Goal: Task Accomplishment & Management: Manage account settings

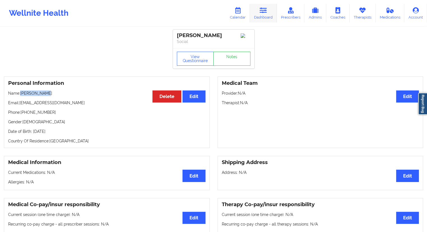
drag, startPoint x: 0, startPoint y: 0, endPoint x: 252, endPoint y: 17, distance: 252.9
click at [268, 9] on link "Dashboard" at bounding box center [263, 13] width 27 height 19
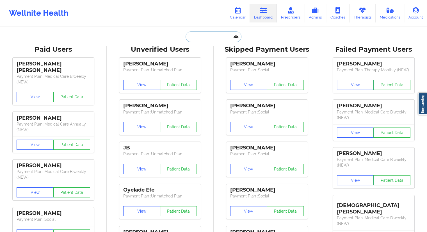
click at [198, 40] on input "text" at bounding box center [214, 36] width 56 height 11
paste input "[PHONE_NUMBER]"
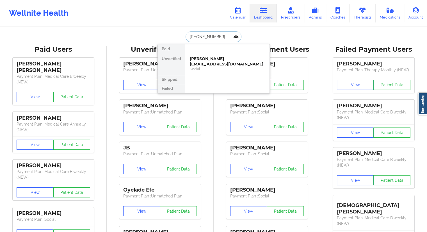
drag, startPoint x: 223, startPoint y: 38, endPoint x: 180, endPoint y: 38, distance: 43.0
click at [180, 38] on div "[PHONE_NUMBER] Paid Unverified [PERSON_NAME] - [EMAIL_ADDRESS][DOMAIN_NAME] Soc…" at bounding box center [213, 36] width 112 height 11
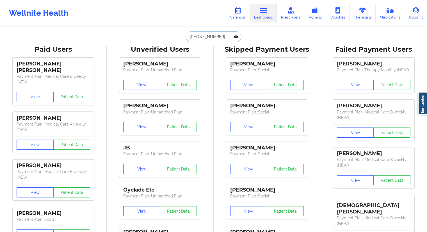
type input "[PHONE_NUMBER]"
click at [245, 17] on link "Calendar" at bounding box center [238, 13] width 24 height 19
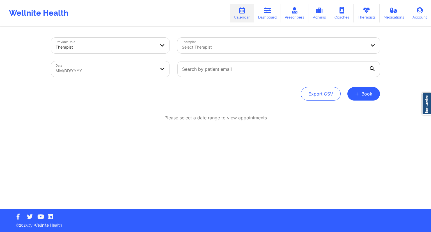
select select "2025-8"
select select "2025-9"
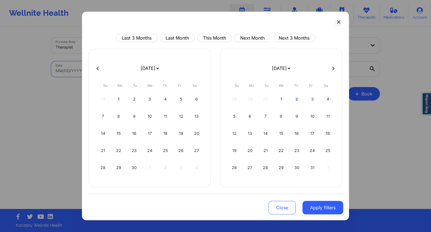
click at [152, 69] on body "Wellnite Health Calendar Dashboard Prescribers Admins Coaches Therapists Medica…" at bounding box center [215, 116] width 431 height 232
click at [312, 101] on div "3" at bounding box center [312, 99] width 14 height 16
select select "2025-9"
select select "2025-10"
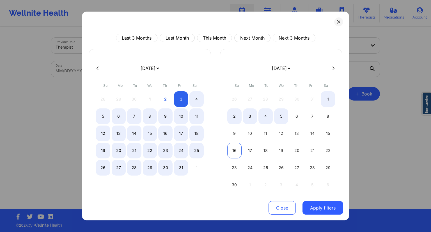
select select "2025-9"
select select "2025-10"
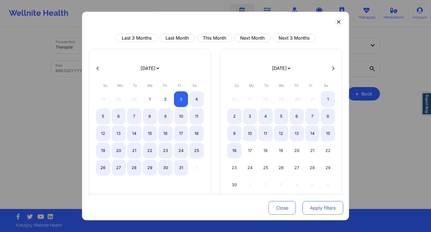
select select "2025-9"
select select "2025-10"
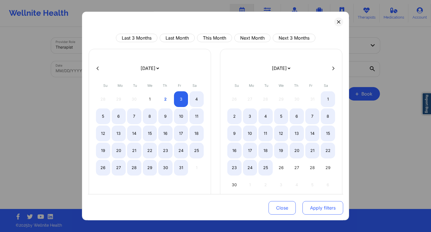
click at [316, 207] on button "Apply filters" at bounding box center [323, 207] width 41 height 13
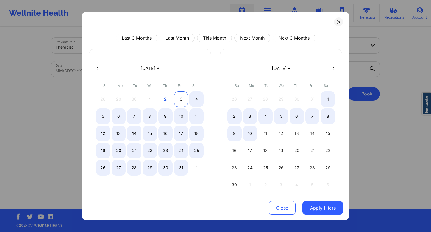
select select "2025-9"
select select "2025-10"
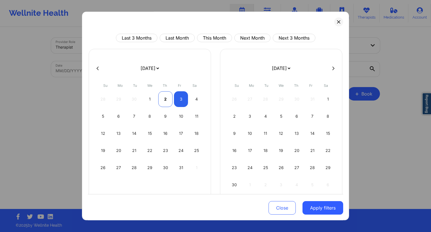
select select "2025-9"
select select "2025-10"
click at [164, 99] on div "2" at bounding box center [165, 99] width 14 height 16
select select "2025-9"
select select "2025-10"
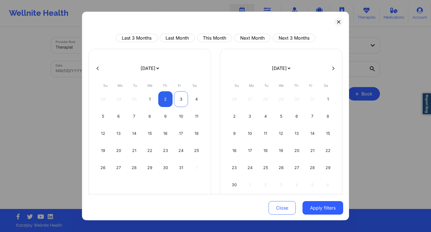
click at [180, 98] on div "3" at bounding box center [181, 99] width 14 height 16
select select "2025-9"
select select "2025-10"
click at [322, 207] on button "Apply filters" at bounding box center [323, 207] width 41 height 13
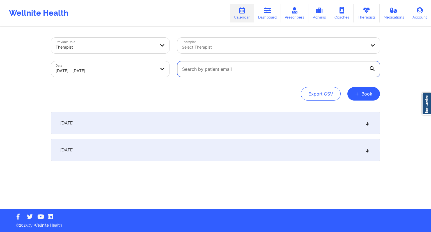
click at [240, 66] on input "text" at bounding box center [278, 69] width 203 height 16
paste input "[EMAIL_ADDRESS][DOMAIN_NAME]"
type input "[EMAIL_ADDRESS][DOMAIN_NAME]"
click at [152, 160] on div "[DATE]" at bounding box center [215, 150] width 329 height 22
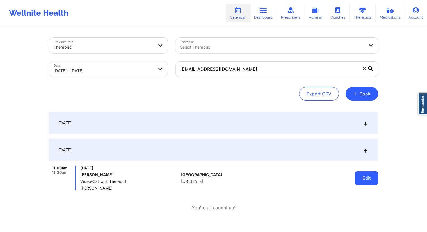
click at [372, 179] on button "Edit" at bounding box center [366, 177] width 23 height 13
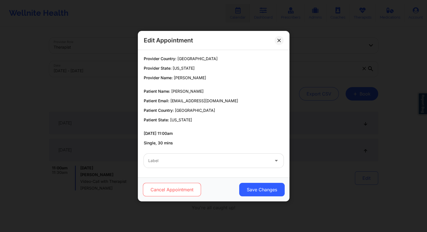
click at [185, 187] on button "Cancel Appointment" at bounding box center [172, 189] width 58 height 13
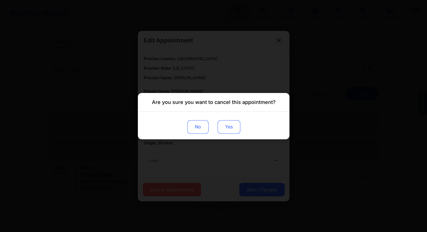
click at [237, 125] on button "Yes" at bounding box center [228, 126] width 23 height 13
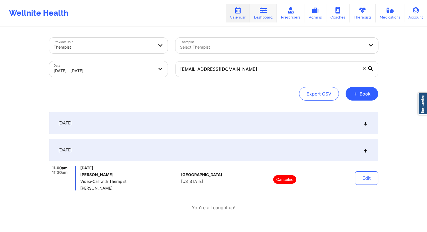
drag, startPoint x: 261, startPoint y: 16, endPoint x: 247, endPoint y: 26, distance: 17.4
click at [262, 16] on link "Dashboard" at bounding box center [263, 13] width 27 height 19
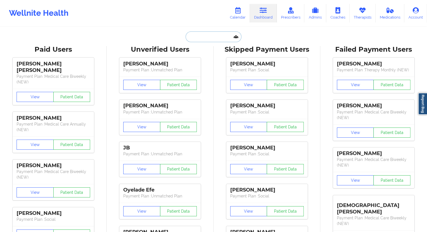
click at [202, 36] on input "text" at bounding box center [214, 36] width 56 height 11
paste input "[EMAIL_ADDRESS][DOMAIN_NAME]"
type input "[EMAIL_ADDRESS][DOMAIN_NAME]"
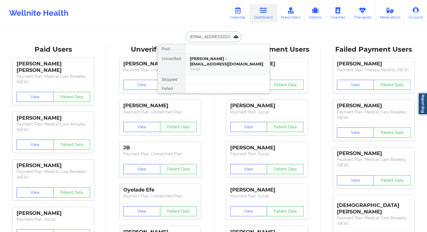
click at [198, 66] on div "[PERSON_NAME] - [EMAIL_ADDRESS][DOMAIN_NAME] Social" at bounding box center [227, 64] width 84 height 22
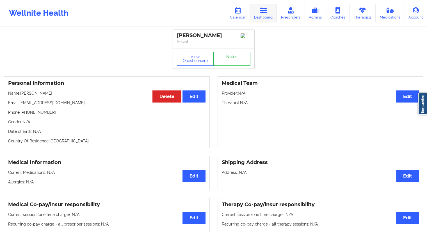
click at [258, 17] on link "Dashboard" at bounding box center [263, 13] width 27 height 19
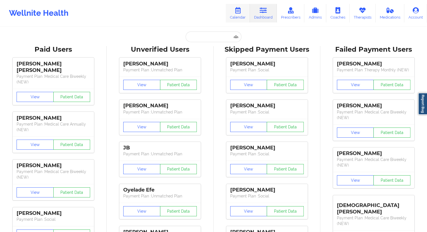
click at [243, 17] on link "Calendar" at bounding box center [238, 13] width 24 height 19
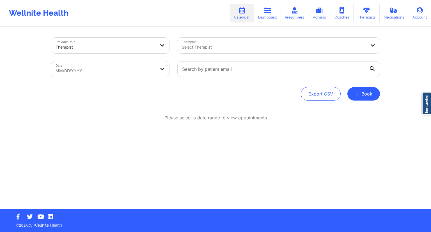
click at [145, 68] on body "Wellnite Health Calendar Dashboard Prescribers Admins Coaches Therapists Medica…" at bounding box center [215, 116] width 431 height 232
select select "2025-8"
select select "2025-9"
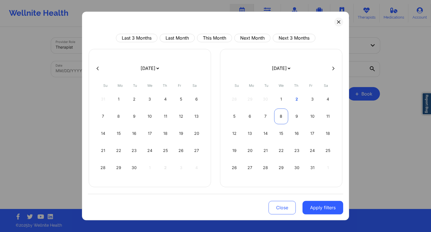
click at [281, 117] on div "8" at bounding box center [281, 116] width 14 height 16
select select "2025-9"
select select "2025-10"
select select "2025-9"
select select "2025-10"
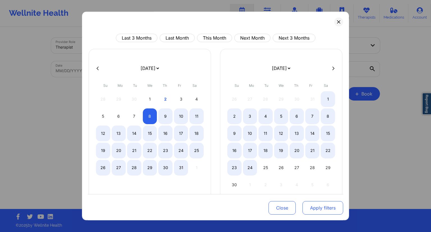
click at [314, 207] on button "Apply filters" at bounding box center [323, 207] width 41 height 13
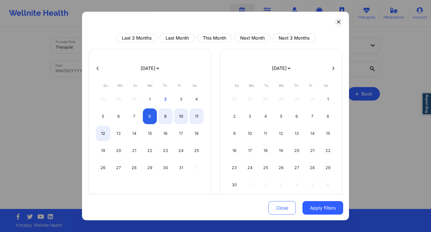
select select "2025-9"
select select "2025-10"
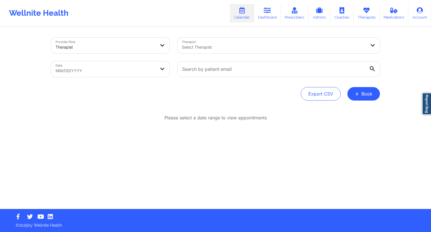
click at [143, 67] on body "Wellnite Health Calendar Dashboard Prescribers Admins Coaches Therapists Medica…" at bounding box center [215, 116] width 431 height 232
select select "2025-8"
select select "2025-9"
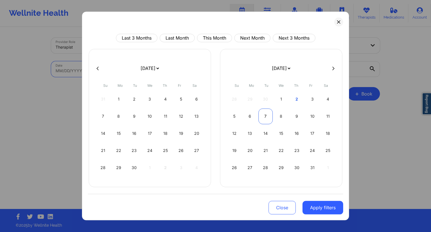
click at [270, 118] on div "7" at bounding box center [266, 116] width 14 height 16
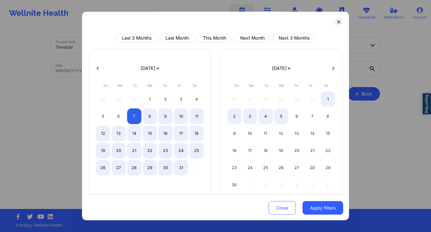
click at [278, 118] on div "5" at bounding box center [281, 116] width 14 height 16
select select "2025-9"
select select "2025-10"
click at [152, 119] on div "8" at bounding box center [150, 116] width 14 height 16
select select "2025-9"
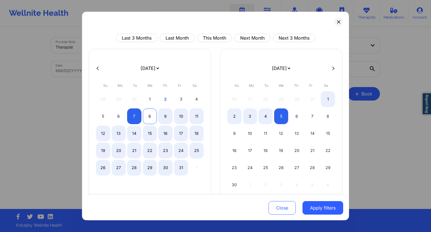
select select "2025-10"
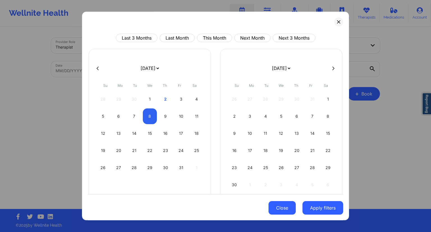
select select "2025-9"
select select "2025-10"
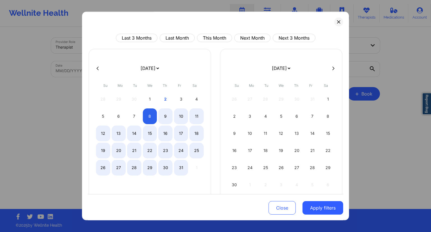
select select "2025-9"
select select "2025-10"
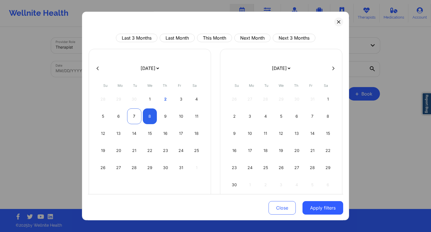
drag, startPoint x: 130, startPoint y: 112, endPoint x: 134, endPoint y: 116, distance: 6.0
click at [130, 112] on div "7" at bounding box center [134, 116] width 14 height 16
select select "2025-9"
select select "2025-10"
select select "2025-9"
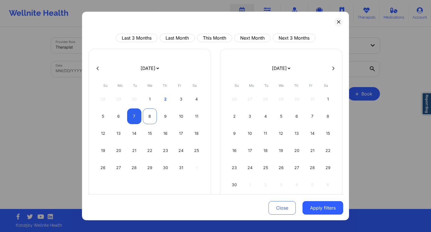
select select "2025-10"
click at [146, 115] on div "8" at bounding box center [150, 116] width 14 height 16
select select "2025-9"
select select "2025-10"
click at [312, 205] on button "Apply filters" at bounding box center [323, 207] width 41 height 13
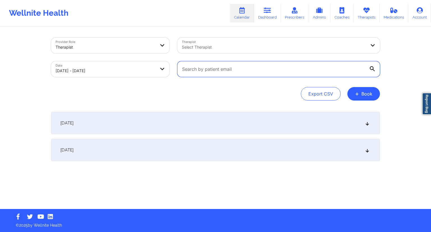
click at [203, 74] on input "text" at bounding box center [278, 69] width 203 height 16
paste input "[EMAIL_ADDRESS][DOMAIN_NAME]"
type input "[EMAIL_ADDRESS][DOMAIN_NAME]"
click at [208, 88] on div "Export CSV + Book" at bounding box center [215, 93] width 329 height 13
click at [158, 143] on div "[DATE]" at bounding box center [215, 150] width 329 height 22
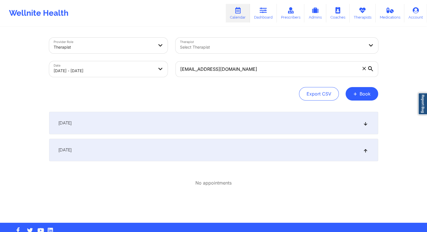
click at [188, 133] on div "[DATE]" at bounding box center [213, 123] width 329 height 22
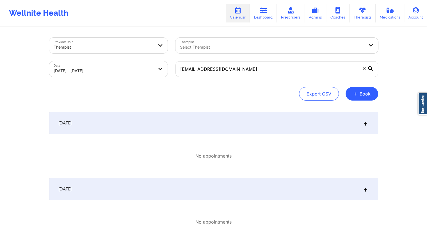
click at [184, 183] on div "[DATE]" at bounding box center [213, 189] width 329 height 22
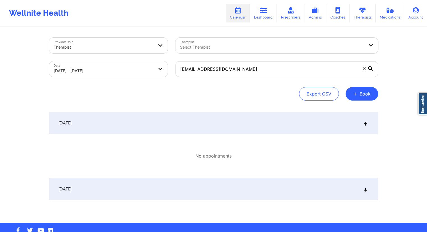
scroll to position [13, 0]
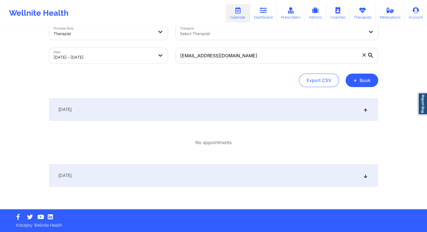
click at [221, 113] on div "[DATE]" at bounding box center [213, 109] width 329 height 22
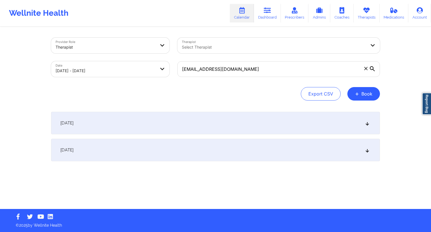
click at [193, 156] on div "[DATE]" at bounding box center [215, 150] width 329 height 22
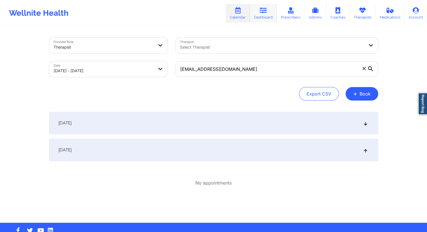
click at [255, 15] on link "Dashboard" at bounding box center [263, 13] width 27 height 19
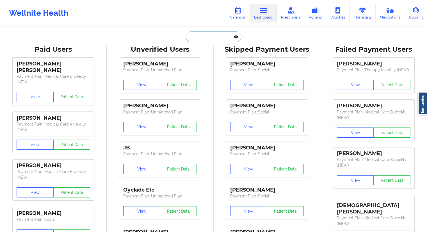
click at [201, 38] on input "text" at bounding box center [214, 36] width 56 height 11
paste input "[EMAIL_ADDRESS][DOMAIN_NAME]"
type input "[EMAIL_ADDRESS][DOMAIN_NAME]"
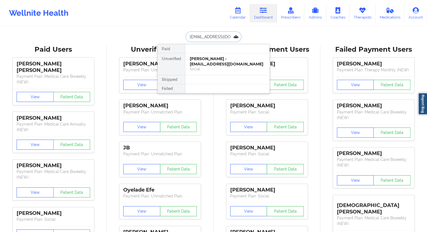
scroll to position [0, 4]
click at [207, 59] on div "[PERSON_NAME] - [EMAIL_ADDRESS][DOMAIN_NAME]" at bounding box center [227, 61] width 75 height 10
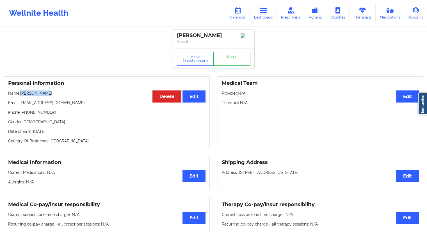
drag, startPoint x: 59, startPoint y: 94, endPoint x: 49, endPoint y: 109, distance: 17.9
click at [21, 93] on p "Name: [PERSON_NAME]" at bounding box center [106, 93] width 197 height 6
copy p "[PERSON_NAME]"
click at [134, 137] on div "Personal Information Edit Delete Name: [PERSON_NAME] Email: [EMAIL_ADDRESS][DOM…" at bounding box center [107, 112] width 206 height 72
click at [357, 16] on link "Therapists" at bounding box center [362, 13] width 26 height 19
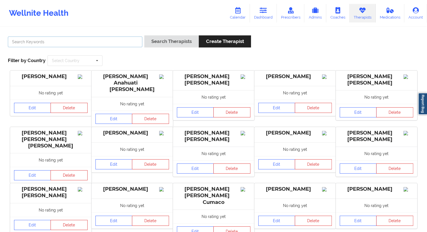
click at [116, 45] on input "text" at bounding box center [75, 41] width 134 height 11
paste input "[PERSON_NAME]"
type input "[PERSON_NAME]"
click at [163, 43] on button "Search Therapists" at bounding box center [171, 41] width 54 height 12
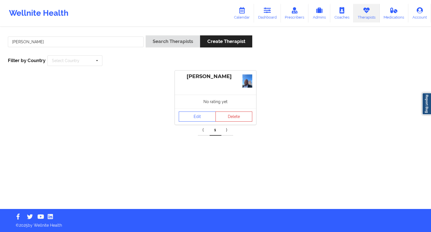
click at [198, 109] on div "Edit Delete" at bounding box center [215, 116] width 81 height 16
click at [200, 119] on link "Edit" at bounding box center [197, 116] width 37 height 10
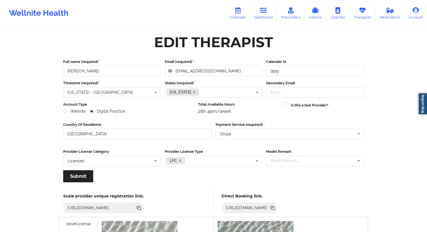
click at [276, 206] on icon at bounding box center [272, 208] width 6 height 6
click at [229, 19] on link "Calendar" at bounding box center [238, 13] width 24 height 19
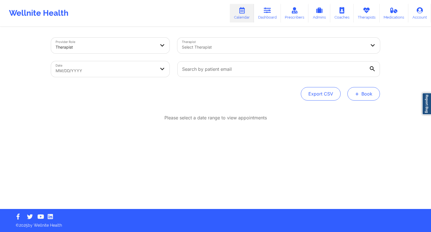
click at [377, 96] on button "+ Book" at bounding box center [364, 93] width 33 height 13
click at [362, 114] on button "Therapy Session" at bounding box center [354, 111] width 43 height 9
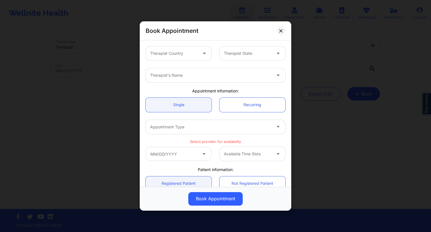
click at [188, 52] on div at bounding box center [173, 53] width 47 height 7
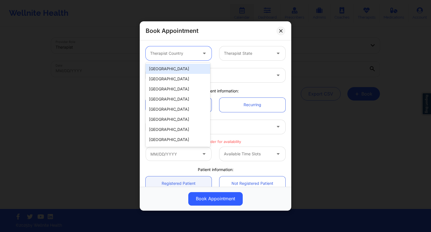
click at [170, 68] on div "[GEOGRAPHIC_DATA]" at bounding box center [178, 69] width 65 height 10
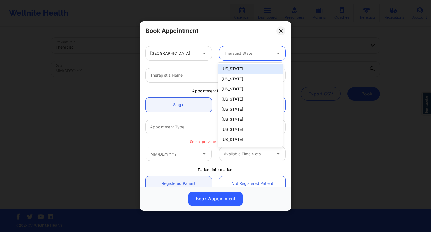
click at [235, 49] on div "Therapist State" at bounding box center [246, 53] width 52 height 14
type input "ga"
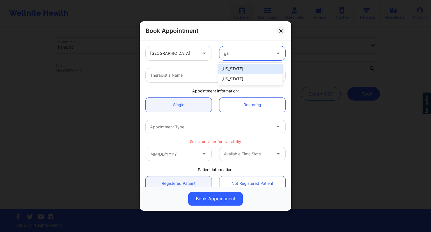
click at [232, 70] on div "[US_STATE]" at bounding box center [250, 69] width 65 height 10
click at [206, 80] on div "Therapist's Name" at bounding box center [209, 75] width 126 height 14
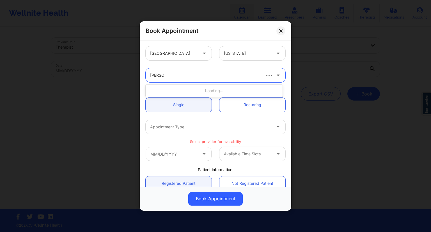
type input "[PERSON_NAME]"
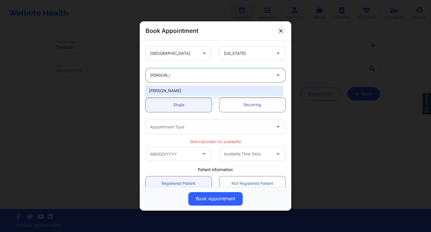
drag, startPoint x: 205, startPoint y: 90, endPoint x: 207, endPoint y: 92, distance: 3.4
click at [207, 92] on div "[PERSON_NAME]" at bounding box center [214, 91] width 137 height 10
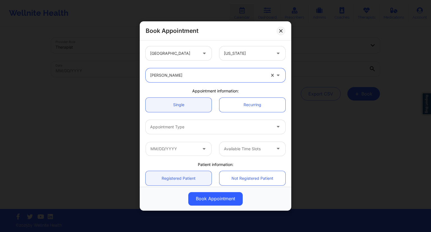
click at [201, 127] on div at bounding box center [210, 127] width 121 height 7
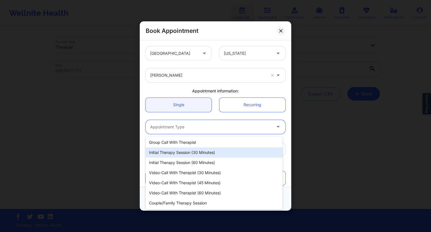
click at [196, 148] on div "Initial Therapy Session (30 minutes)" at bounding box center [214, 152] width 137 height 10
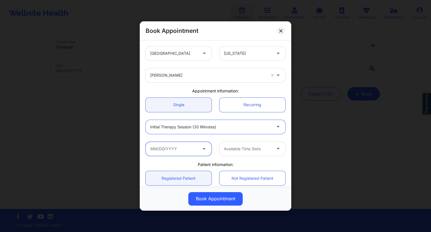
click at [174, 150] on input "text" at bounding box center [179, 149] width 66 height 14
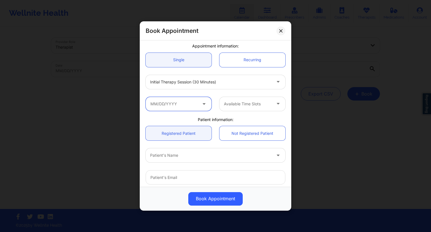
scroll to position [46, 0]
click at [203, 102] on icon at bounding box center [204, 101] width 6 height 5
click at [182, 104] on input "text" at bounding box center [179, 103] width 66 height 14
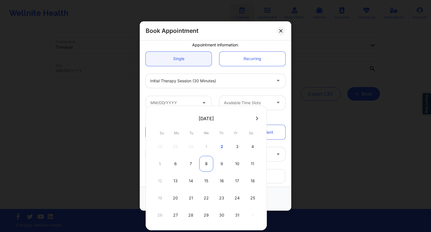
click at [207, 162] on div "8" at bounding box center [206, 164] width 14 height 16
type input "[DATE]"
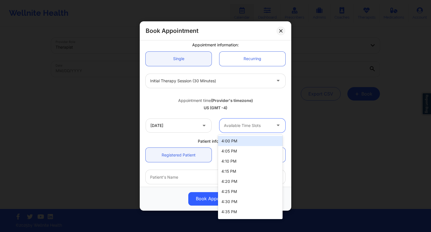
click at [262, 126] on div at bounding box center [247, 125] width 47 height 7
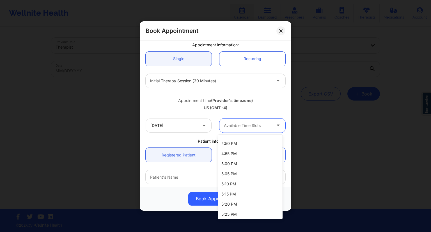
scroll to position [231, 0]
click at [238, 212] on div "6:30 PM" at bounding box center [250, 213] width 65 height 10
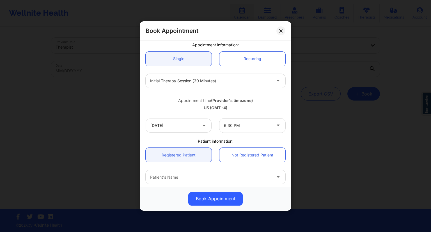
click at [209, 139] on div "Patient information:" at bounding box center [216, 141] width 148 height 6
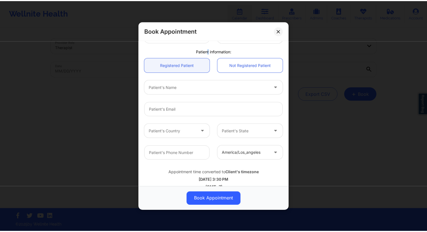
scroll to position [145, 0]
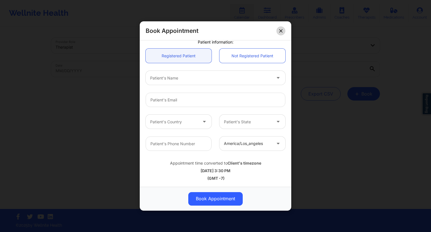
click at [281, 31] on icon at bounding box center [280, 30] width 3 height 3
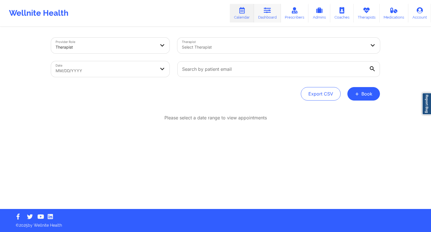
drag, startPoint x: 270, startPoint y: 15, endPoint x: 267, endPoint y: 20, distance: 6.2
click at [270, 15] on link "Dashboard" at bounding box center [267, 13] width 27 height 19
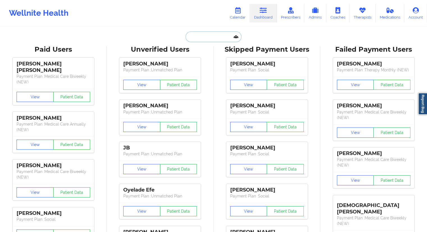
click at [212, 36] on input "text" at bounding box center [214, 36] width 56 height 11
paste input "[PERSON_NAME]"
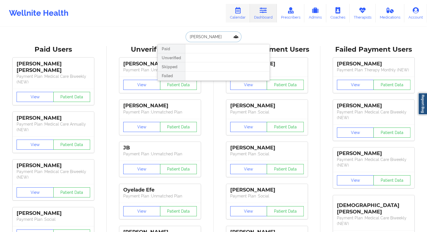
type input "[PERSON_NAME]"
click at [245, 12] on link "Calendar" at bounding box center [238, 13] width 24 height 19
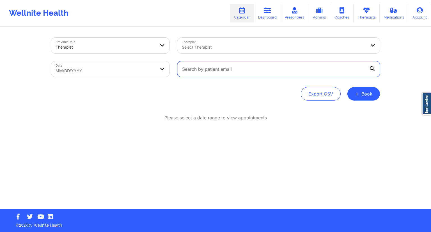
click at [198, 68] on input "text" at bounding box center [278, 69] width 203 height 16
click at [123, 69] on body "Wellnite Health Calendar Dashboard Prescribers Admins Coaches Therapists Medica…" at bounding box center [215, 116] width 431 height 232
select select "2025-8"
select select "2025-9"
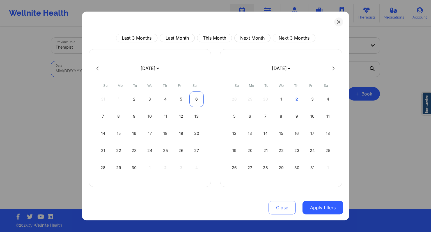
click at [195, 99] on div "6" at bounding box center [196, 99] width 14 height 16
select select "2025-8"
select select "2025-9"
select select "2025-8"
select select "2025-9"
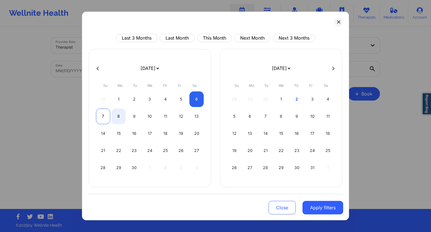
select select "2025-8"
select select "2025-9"
click at [103, 116] on div "7" at bounding box center [103, 116] width 14 height 16
select select "2025-8"
select select "2025-9"
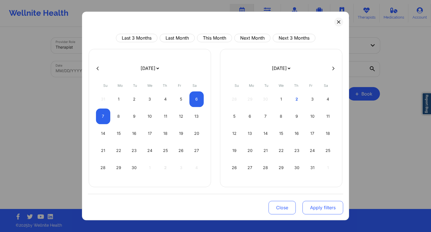
click at [321, 205] on button "Apply filters" at bounding box center [323, 207] width 41 height 13
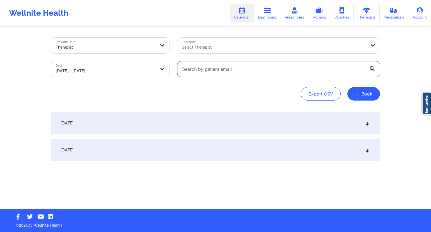
click at [225, 74] on input "text" at bounding box center [278, 69] width 203 height 16
paste input "[PERSON_NAME][EMAIL_ADDRESS][PERSON_NAME][DOMAIN_NAME]"
type input "[PERSON_NAME][EMAIL_ADDRESS][PERSON_NAME][DOMAIN_NAME]"
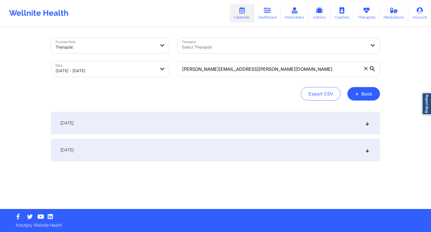
click at [274, 90] on div "Export CSV + Book" at bounding box center [215, 93] width 329 height 13
click at [198, 113] on div "[DATE]" at bounding box center [215, 123] width 329 height 22
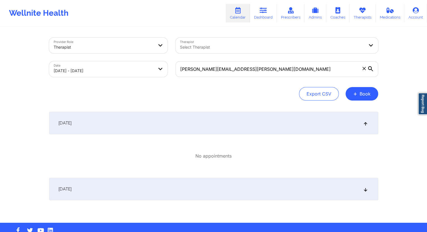
select select "2025-8"
select select "2025-9"
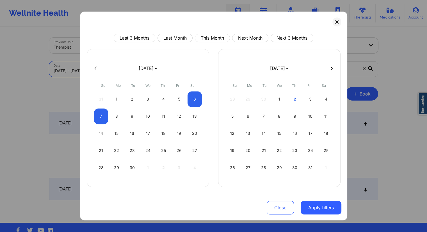
click at [115, 70] on body "Wellnite Health Calendar Dashboard Prescribers Admins Coaches Therapists Medica…" at bounding box center [213, 116] width 427 height 232
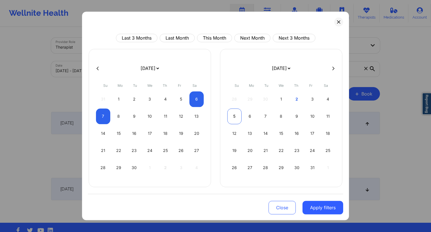
click at [236, 119] on div "5" at bounding box center [234, 116] width 14 height 16
select select "2025-9"
select select "2025-10"
select select "2025-9"
select select "2025-10"
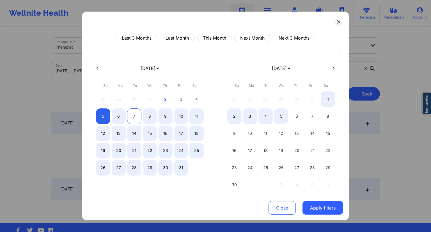
select select "2025-9"
select select "2025-10"
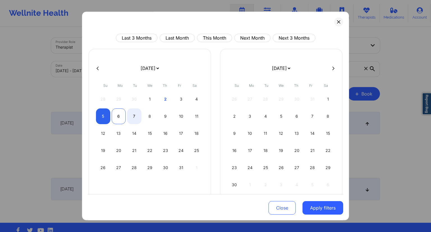
select select "2025-9"
select select "2025-10"
click at [119, 120] on div "6" at bounding box center [119, 116] width 14 height 16
select select "2025-9"
select select "2025-10"
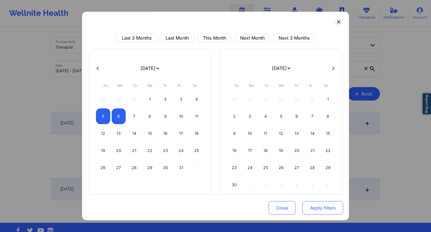
click at [332, 208] on button "Apply filters" at bounding box center [323, 207] width 41 height 13
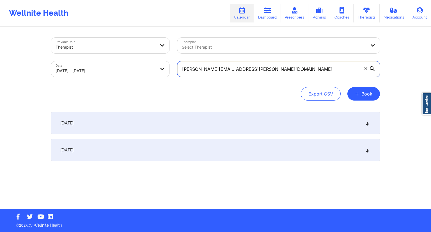
click at [250, 71] on input "[PERSON_NAME][EMAIL_ADDRESS][PERSON_NAME][DOMAIN_NAME]" at bounding box center [278, 69] width 203 height 16
click at [176, 144] on div "[DATE]" at bounding box center [215, 150] width 329 height 22
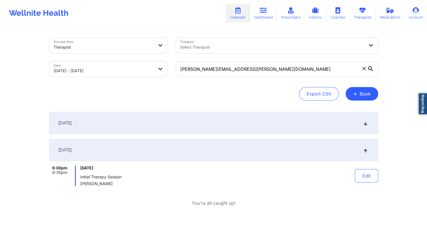
scroll to position [34, 0]
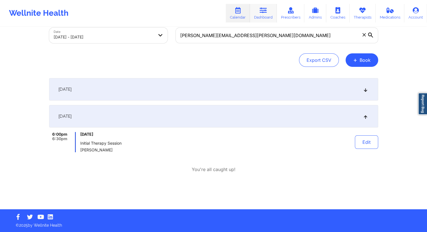
click at [260, 14] on link "Dashboard" at bounding box center [263, 13] width 27 height 19
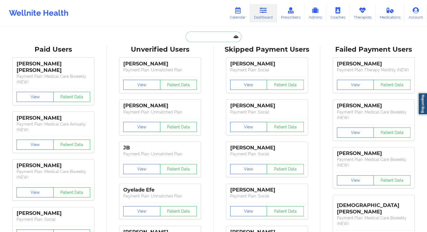
click at [188, 40] on input "text" at bounding box center [214, 36] width 56 height 11
paste input "[PERSON_NAME][EMAIL_ADDRESS][PERSON_NAME][DOMAIN_NAME]"
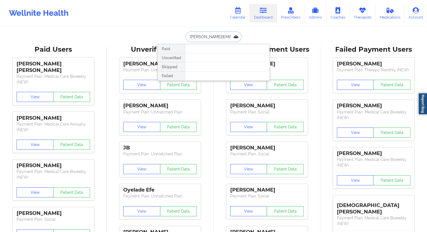
click at [196, 33] on input "[PERSON_NAME][EMAIL_ADDRESS][PERSON_NAME][DOMAIN_NAME]" at bounding box center [214, 36] width 56 height 11
paste input "[PHONE_NUMBER]"
drag, startPoint x: 217, startPoint y: 37, endPoint x: 164, endPoint y: 40, distance: 53.1
click at [165, 41] on div "[PHONE_NUMBER] Paid Unverified Skipped Failed" at bounding box center [213, 36] width 112 height 11
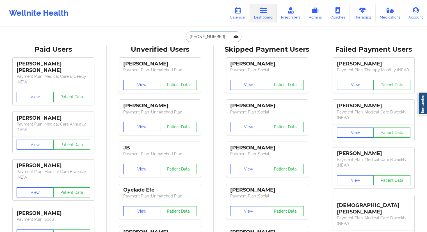
paste input "[PERSON_NAME]"
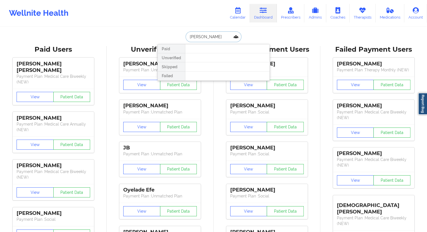
type input "[PERSON_NAME]"
click at [244, 16] on link "Calendar" at bounding box center [238, 13] width 24 height 19
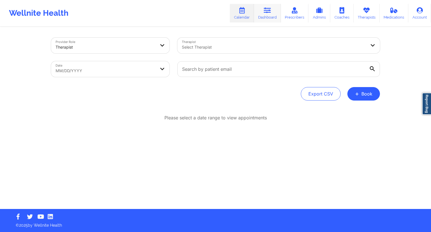
click at [268, 17] on link "Dashboard" at bounding box center [267, 13] width 27 height 19
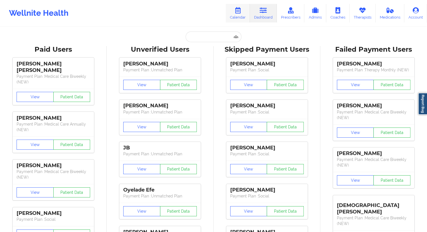
click at [243, 16] on link "Calendar" at bounding box center [238, 13] width 24 height 19
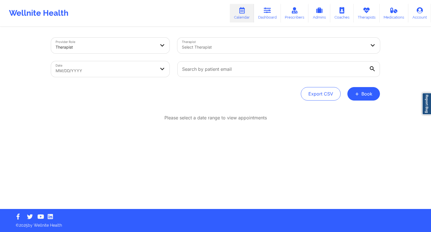
click at [137, 64] on body "Wellnite Health Calendar Dashboard Prescribers Admins Coaches Therapists Medica…" at bounding box center [215, 116] width 431 height 232
select select "2025-8"
select select "2025-9"
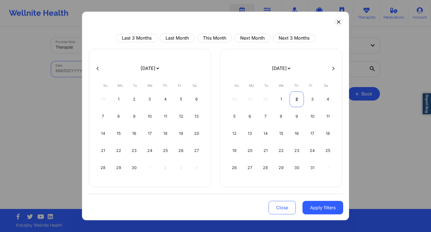
click at [293, 99] on div "2" at bounding box center [297, 99] width 14 height 16
select select "2025-9"
select select "2025-10"
select select "2025-9"
select select "2025-10"
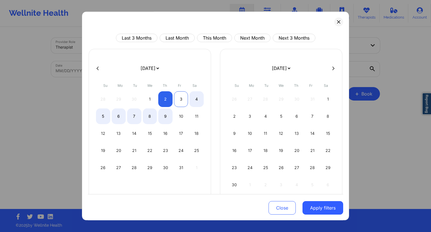
select select "2025-9"
select select "2025-10"
click at [180, 98] on div "3" at bounding box center [181, 99] width 14 height 16
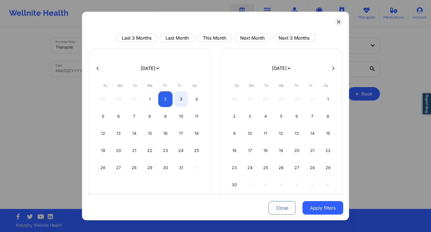
select select "2025-9"
select select "2025-10"
click at [321, 203] on button "Apply filters" at bounding box center [323, 207] width 41 height 13
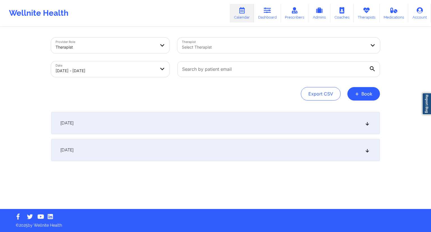
click at [220, 79] on div at bounding box center [278, 69] width 211 height 24
click at [221, 73] on input "text" at bounding box center [278, 69] width 203 height 16
paste input "[EMAIL_ADDRESS][DOMAIN_NAME]"
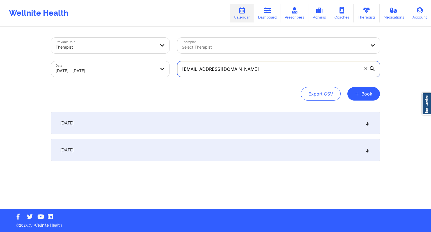
type input "[EMAIL_ADDRESS][DOMAIN_NAME]"
click at [204, 83] on div "Provider Role Therapist Therapist Select Therapist Date [DATE] - [DATE] [EMAIL_…" at bounding box center [215, 69] width 329 height 63
click at [153, 146] on div "[DATE]" at bounding box center [215, 150] width 329 height 22
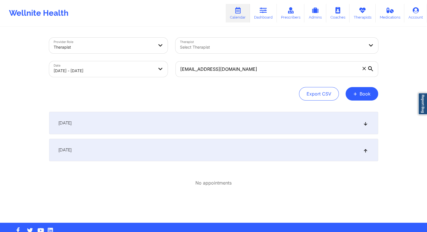
click at [185, 122] on div "[DATE]" at bounding box center [213, 123] width 329 height 22
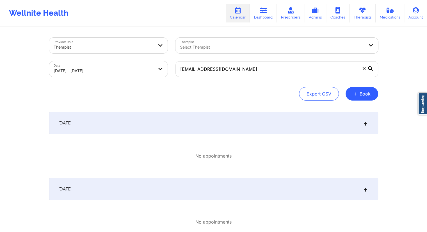
click at [158, 184] on div "[DATE]" at bounding box center [213, 189] width 329 height 22
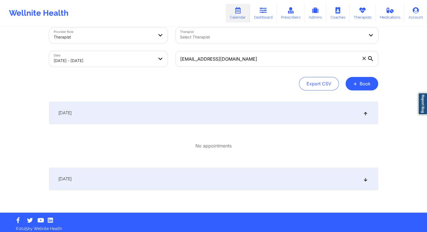
scroll to position [13, 0]
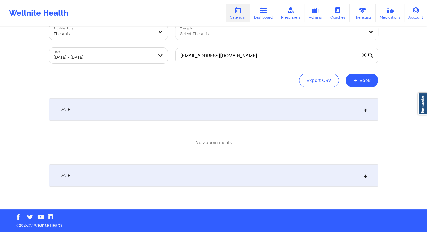
click at [143, 167] on div "[DATE]" at bounding box center [213, 175] width 329 height 22
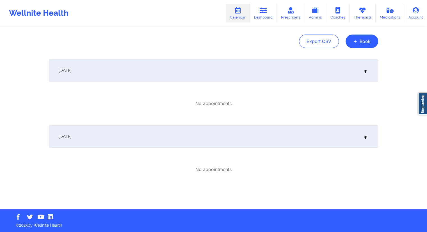
scroll to position [0, 0]
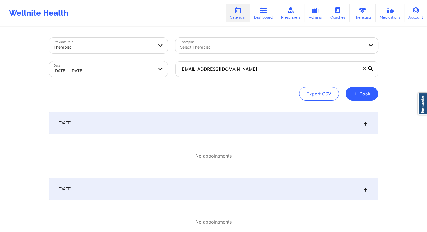
select select "2025-9"
select select "2025-10"
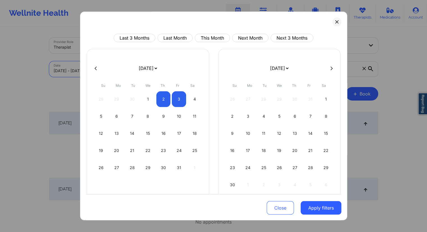
click at [117, 77] on body "Wellnite Health Calendar Dashboard Prescribers Admins Coaches Therapists Medica…" at bounding box center [213, 116] width 427 height 232
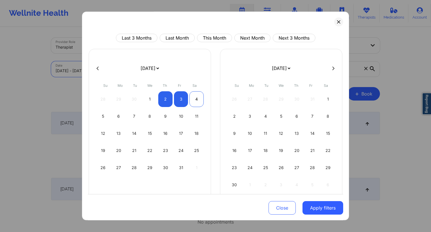
click at [199, 100] on div "4" at bounding box center [196, 99] width 14 height 16
select select "2025-9"
select select "2025-10"
select select "2025-9"
select select "2025-10"
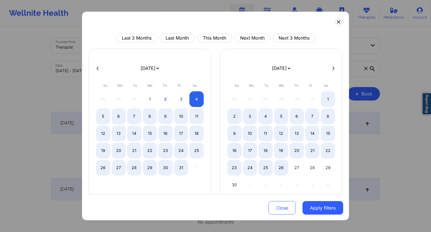
select select "2025-9"
select select "2025-10"
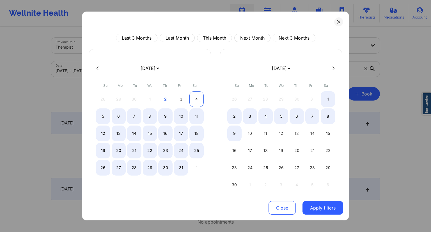
select select "2025-9"
select select "2025-10"
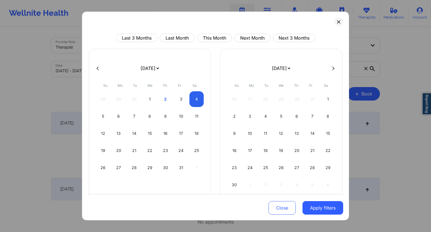
select select "2025-9"
select select "2025-10"
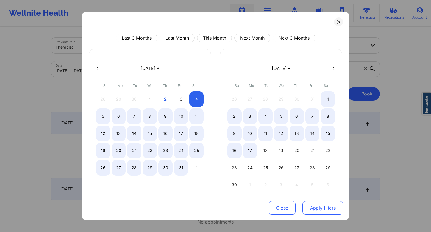
click at [322, 211] on button "Apply filters" at bounding box center [323, 207] width 41 height 13
select select "2025-9"
select select "2025-10"
select select "2025-9"
select select "2025-10"
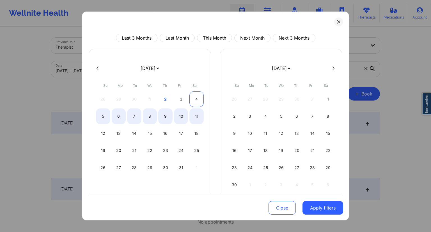
select select "2025-9"
select select "2025-10"
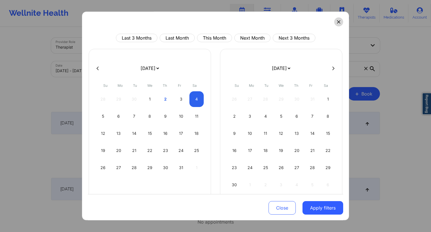
click at [339, 22] on button at bounding box center [338, 21] width 9 height 9
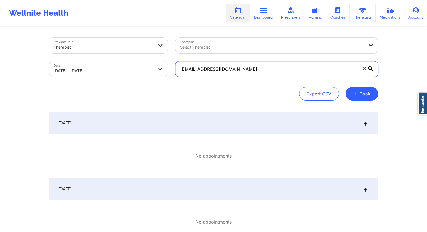
click at [224, 65] on input "[EMAIL_ADDRESS][DOMAIN_NAME]" at bounding box center [276, 69] width 203 height 16
paste input "[EMAIL_ADDRESS][DOMAIN_NAME]"
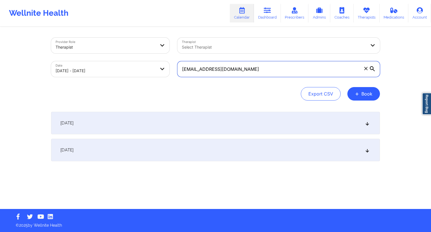
type input "[EMAIL_ADDRESS][DOMAIN_NAME]"
click at [258, 90] on div "Export CSV + Book" at bounding box center [215, 93] width 329 height 13
click at [113, 69] on body "Wellnite Health Calendar Dashboard Prescribers Admins Coaches Therapists Medica…" at bounding box center [215, 116] width 431 height 232
select select "2025-9"
select select "2025-10"
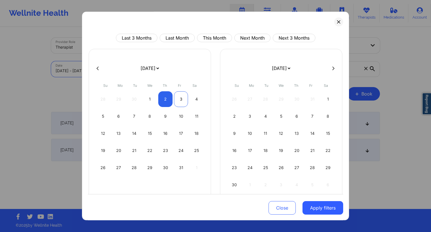
click at [180, 99] on div "3" at bounding box center [181, 99] width 14 height 16
select select "2025-9"
select select "2025-10"
select select "2025-9"
select select "2025-10"
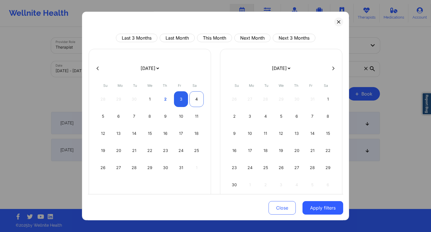
click at [193, 99] on div "4" at bounding box center [196, 99] width 14 height 16
select select "2025-9"
select select "2025-10"
click at [314, 209] on button "Apply filters" at bounding box center [323, 207] width 41 height 13
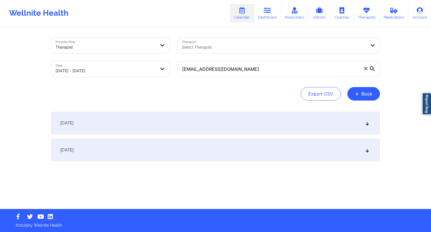
click at [232, 148] on div "[DATE]" at bounding box center [215, 150] width 329 height 22
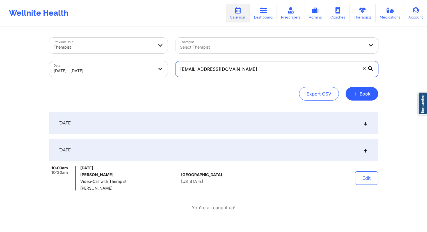
click at [210, 70] on input "[EMAIL_ADDRESS][DOMAIN_NAME]" at bounding box center [276, 69] width 203 height 16
paste input "hannahsimmons42"
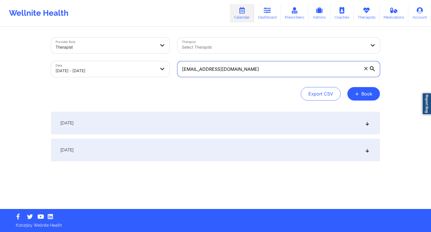
type input "[EMAIL_ADDRESS][DOMAIN_NAME]"
click at [143, 146] on div "[DATE]" at bounding box center [215, 150] width 329 height 22
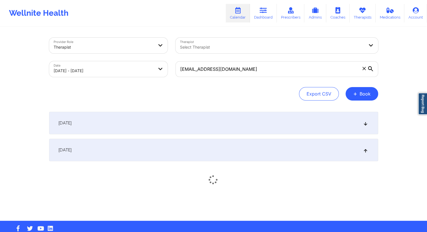
click at [150, 123] on div "[DATE]" at bounding box center [213, 123] width 329 height 22
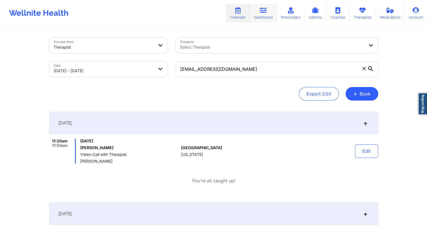
click at [265, 13] on icon at bounding box center [263, 10] width 7 height 6
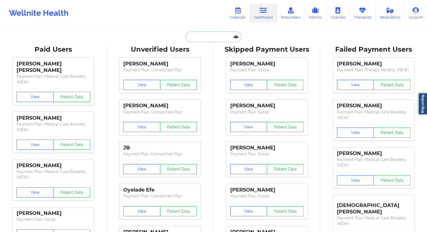
click at [198, 31] on input "text" at bounding box center [214, 36] width 56 height 11
paste input "[EMAIL_ADDRESS][DOMAIN_NAME]"
type input "[EMAIL_ADDRESS][DOMAIN_NAME]"
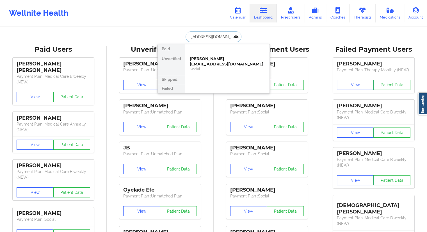
click at [203, 56] on div "[PERSON_NAME] - [EMAIL_ADDRESS][DOMAIN_NAME]" at bounding box center [227, 61] width 75 height 10
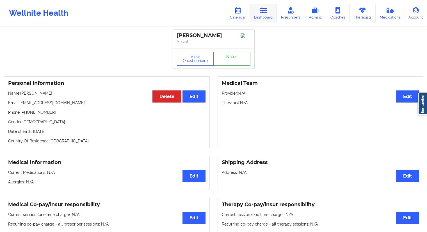
click at [256, 17] on link "Dashboard" at bounding box center [263, 13] width 27 height 19
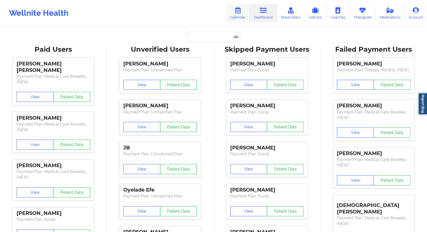
click at [240, 16] on link "Calendar" at bounding box center [238, 13] width 24 height 19
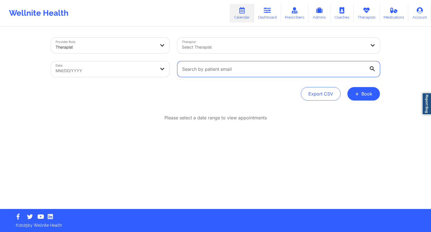
click at [191, 66] on input "text" at bounding box center [278, 69] width 203 height 16
click at [266, 5] on link "Dashboard" at bounding box center [267, 13] width 27 height 19
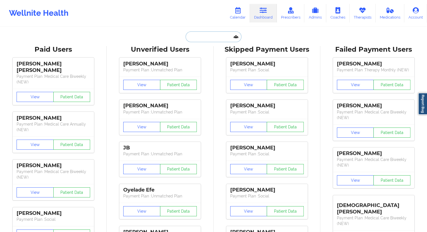
click at [197, 39] on input "text" at bounding box center [214, 36] width 56 height 11
paste input "[PERSON_NAME][EMAIL_ADDRESS][PERSON_NAME][DOMAIN_NAME]"
type input "[PERSON_NAME][EMAIL_ADDRESS][PERSON_NAME][DOMAIN_NAME]"
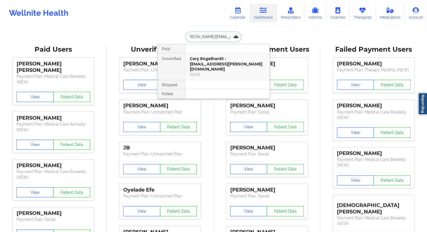
click at [206, 62] on div "Cory Engelhardt - [EMAIL_ADDRESS][PERSON_NAME][DOMAIN_NAME]" at bounding box center [227, 64] width 75 height 16
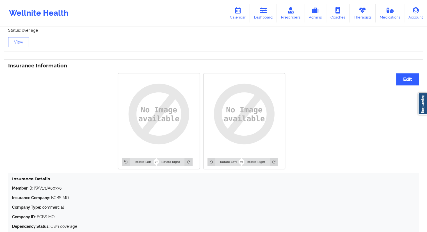
scroll to position [419, 0]
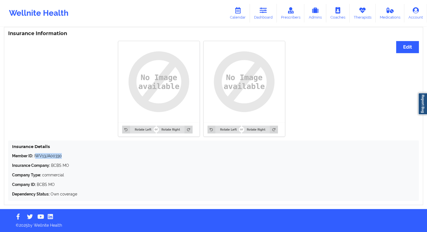
drag, startPoint x: 66, startPoint y: 153, endPoint x: 35, endPoint y: 155, distance: 30.7
click at [35, 155] on p "Member ID: IWV13JA00330" at bounding box center [213, 156] width 403 height 6
click at [38, 160] on div "Member ID: IWV13JA00330 Insurance Company: BCBS MO Company Type: commercial Com…" at bounding box center [213, 175] width 403 height 44
drag, startPoint x: 63, startPoint y: 156, endPoint x: 35, endPoint y: 156, distance: 28.1
click at [35, 156] on p "Member ID: IWV13JA00330" at bounding box center [213, 156] width 403 height 6
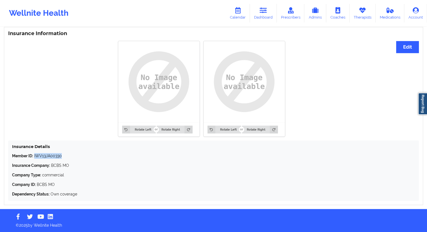
copy p "IWV13JA00330"
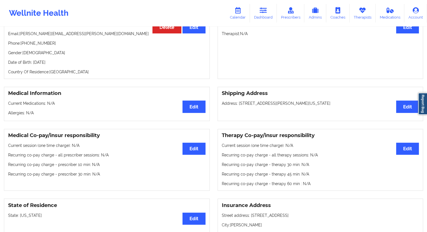
scroll to position [0, 0]
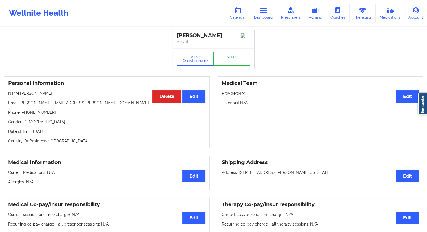
drag, startPoint x: 77, startPoint y: 132, endPoint x: 63, endPoint y: 134, distance: 14.7
click at [63, 134] on p "Date of Birth: [DEMOGRAPHIC_DATA]" at bounding box center [106, 132] width 197 height 6
copy p "1989"
drag, startPoint x: 60, startPoint y: 93, endPoint x: 22, endPoint y: 96, distance: 38.8
click at [22, 96] on p "Name: [PERSON_NAME]" at bounding box center [106, 93] width 197 height 6
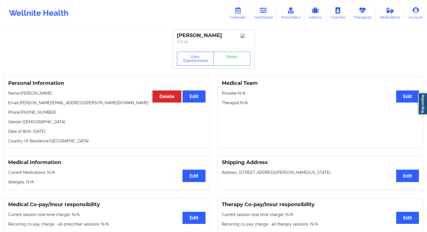
copy p "[PERSON_NAME]"
drag, startPoint x: 71, startPoint y: 104, endPoint x: 18, endPoint y: 103, distance: 53.1
click at [18, 103] on p "Email: [PERSON_NAME][EMAIL_ADDRESS][PERSON_NAME][DOMAIN_NAME]" at bounding box center [106, 103] width 197 height 6
click at [50, 108] on div "Personal Information Edit Delete Name: [PERSON_NAME] Email: [PERSON_NAME][EMAIL…" at bounding box center [107, 112] width 206 height 72
drag, startPoint x: 76, startPoint y: 102, endPoint x: 20, endPoint y: 107, distance: 56.0
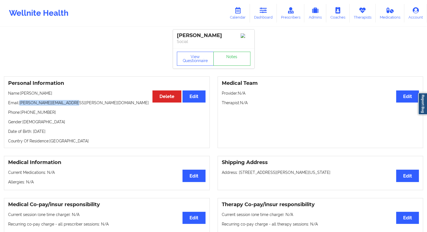
click at [20, 106] on p "Email: [PERSON_NAME][EMAIL_ADDRESS][PERSON_NAME][DOMAIN_NAME]" at bounding box center [106, 103] width 197 height 6
copy p "[PERSON_NAME][EMAIL_ADDRESS][PERSON_NAME][DOMAIN_NAME]"
drag, startPoint x: 54, startPoint y: 114, endPoint x: 20, endPoint y: 114, distance: 33.7
click at [20, 114] on p "Phone: [PHONE_NUMBER]" at bounding box center [106, 112] width 197 height 6
copy p "[PHONE_NUMBER]"
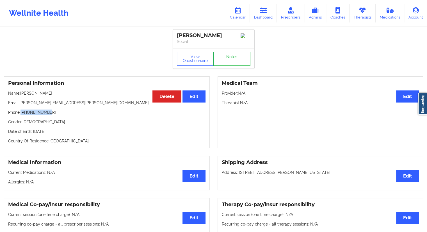
drag, startPoint x: 54, startPoint y: 92, endPoint x: 22, endPoint y: 92, distance: 32.8
click at [22, 92] on p "Name: [PERSON_NAME]" at bounding box center [106, 93] width 197 height 6
copy p "[PERSON_NAME]"
drag, startPoint x: 257, startPoint y: 14, endPoint x: 244, endPoint y: 16, distance: 12.6
click at [256, 13] on link "Dashboard" at bounding box center [263, 13] width 27 height 19
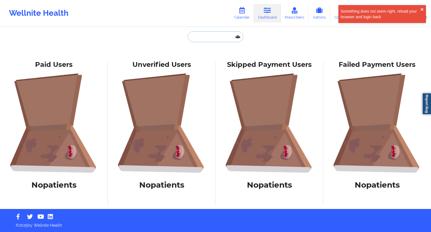
click at [196, 34] on input "text" at bounding box center [216, 36] width 56 height 11
paste input "[PHONE_NUMBER]"
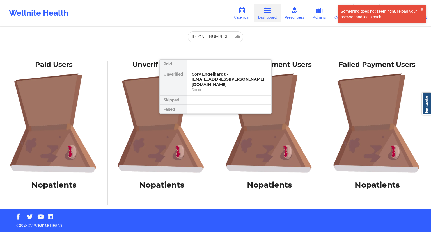
drag, startPoint x: 266, startPoint y: 17, endPoint x: 250, endPoint y: 23, distance: 17.7
click at [266, 17] on link "Dashboard" at bounding box center [267, 13] width 27 height 19
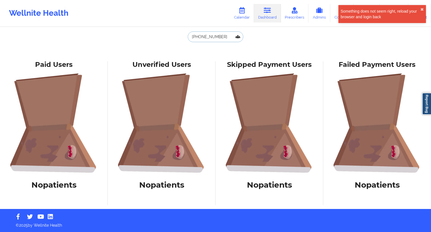
click at [215, 36] on input "[PHONE_NUMBER]" at bounding box center [216, 36] width 56 height 11
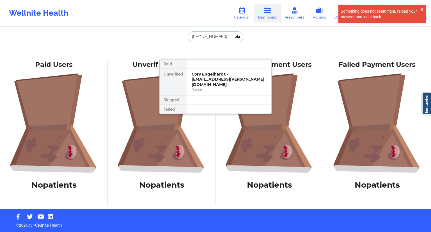
paste input "[PERSON_NAME][EMAIL_ADDRESS][DOMAIN_NAME]"
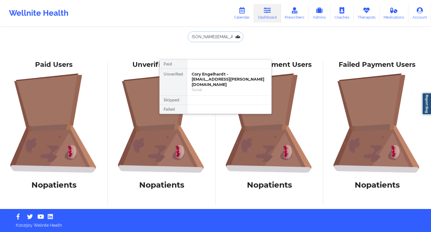
click at [208, 39] on input "[PERSON_NAME][EMAIL_ADDRESS][DOMAIN_NAME]" at bounding box center [216, 36] width 56 height 11
type input "[PERSON_NAME][EMAIL_ADDRESS][DOMAIN_NAME]"
click at [289, 20] on link "Prescribers" at bounding box center [295, 13] width 28 height 19
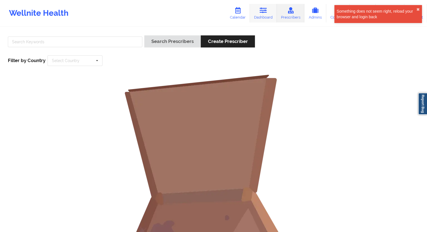
click at [264, 15] on link "Dashboard" at bounding box center [263, 13] width 27 height 19
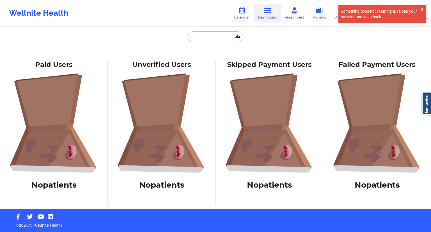
click at [200, 36] on input "text" at bounding box center [216, 36] width 56 height 11
click at [61, 14] on div "Wellnite Health" at bounding box center [38, 13] width 77 height 22
click at [221, 36] on input "text" at bounding box center [216, 36] width 56 height 11
paste input "[PERSON_NAME][EMAIL_ADDRESS][DOMAIN_NAME]"
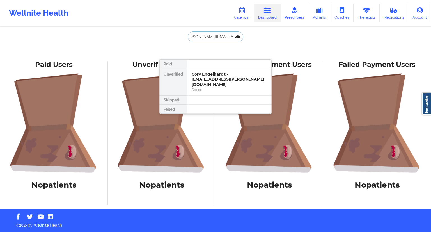
type input "[PERSON_NAME][EMAIL_ADDRESS][DOMAIN_NAME]"
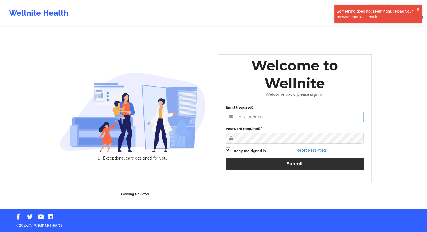
type input "[EMAIL_ADDRESS][DOMAIN_NAME]"
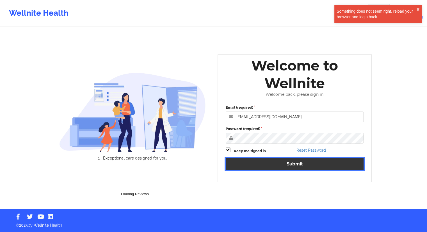
click at [291, 164] on button "Submit" at bounding box center [295, 164] width 138 height 12
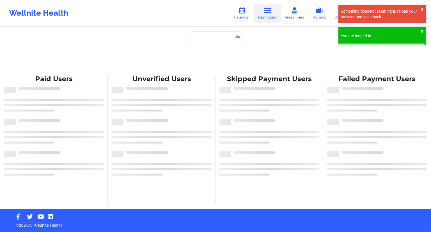
click at [214, 28] on div "Paid Unverified Skipped Failed Paid Users Unverified Users Skipped Payment User…" at bounding box center [215, 104] width 431 height 209
click at [201, 40] on input "text" at bounding box center [216, 36] width 56 height 11
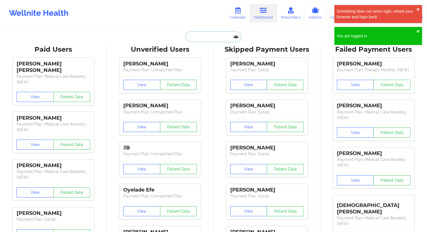
paste input "[PERSON_NAME][EMAIL_ADDRESS][DOMAIN_NAME]"
type input "[PERSON_NAME][EMAIL_ADDRESS][DOMAIN_NAME]"
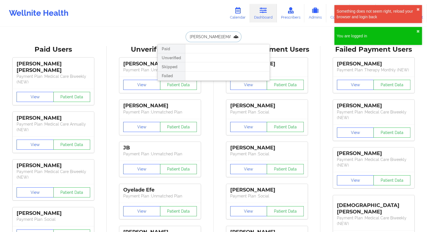
scroll to position [0, 8]
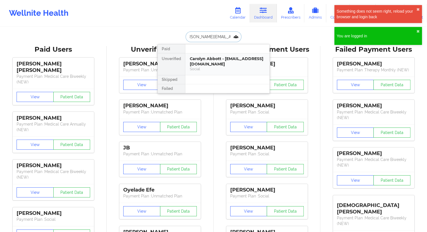
click at [204, 61] on div "Carolyn Abbott - abbott.chessie@outlook.com" at bounding box center [227, 61] width 75 height 10
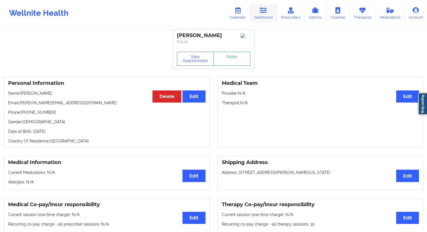
click at [262, 17] on link "Dashboard" at bounding box center [263, 13] width 27 height 19
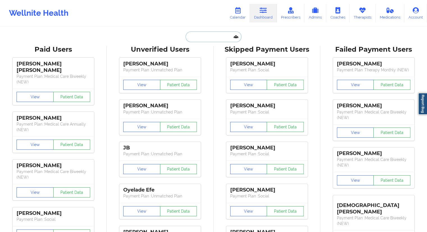
click at [201, 37] on input "text" at bounding box center [214, 36] width 56 height 11
paste input "terrifurman1981@outlook.com"
type input "terrifurman1981@outlook.com"
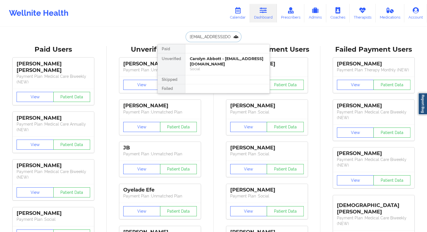
scroll to position [0, 10]
click at [205, 62] on div "Terri J Furman - terrifurman1981@outlook.com" at bounding box center [227, 61] width 75 height 10
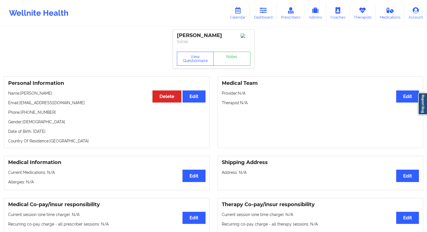
drag, startPoint x: 52, startPoint y: 94, endPoint x: 21, endPoint y: 96, distance: 30.4
click at [21, 96] on p "Name: Terri J Furman" at bounding box center [106, 93] width 197 height 6
copy p "Terri J Furman"
click at [266, 15] on link "Dashboard" at bounding box center [263, 13] width 27 height 19
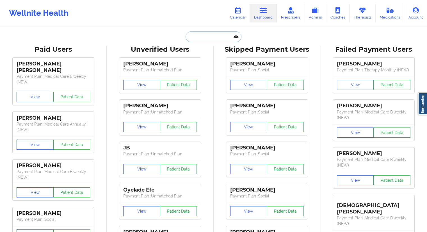
click at [197, 32] on input "text" at bounding box center [214, 36] width 56 height 11
paste input "metzico1994@gmail.com"
type input "metzico1994@gmail.com"
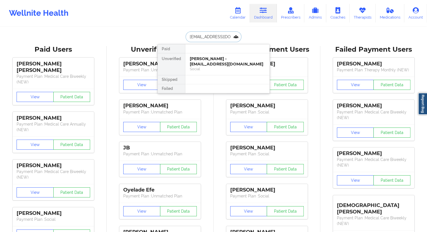
scroll to position [0, 1]
click at [208, 67] on div "Social" at bounding box center [227, 69] width 75 height 5
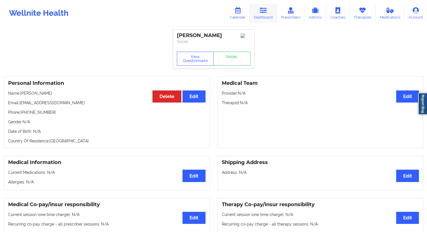
click at [264, 19] on link "Dashboard" at bounding box center [263, 13] width 27 height 19
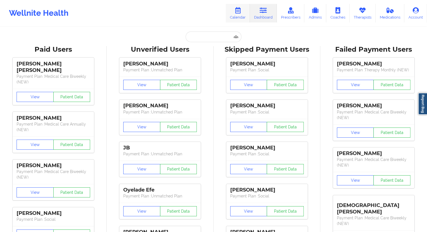
click at [237, 15] on link "Calendar" at bounding box center [238, 13] width 24 height 19
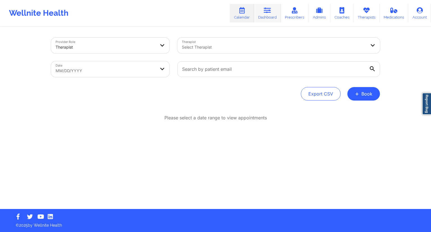
click at [266, 17] on link "Dashboard" at bounding box center [267, 13] width 27 height 19
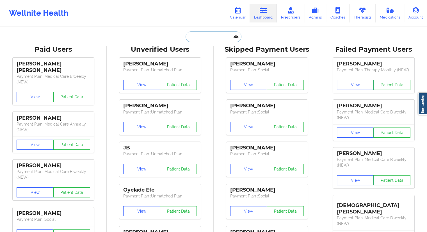
click at [207, 37] on input "text" at bounding box center [214, 36] width 56 height 11
paste input "Fernando Chavez"
type input "Fernando Chavez"
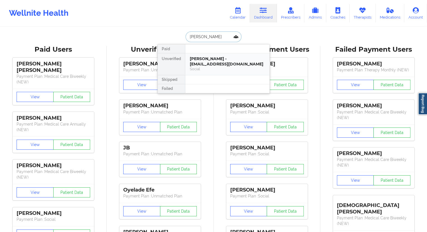
click at [199, 61] on div "Fernando Chavez - chavezfritolay@gmail.com" at bounding box center [227, 61] width 75 height 10
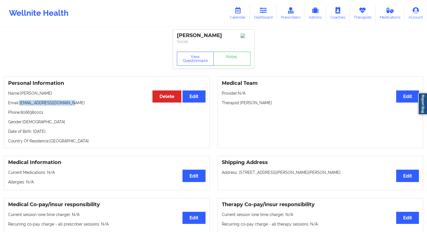
drag, startPoint x: 70, startPoint y: 104, endPoint x: 19, endPoint y: 106, distance: 50.8
click at [19, 106] on p "Email: chavezfritolay@gmail.com" at bounding box center [106, 103] width 197 height 6
copy p "chavezfritolay@gmail.com"
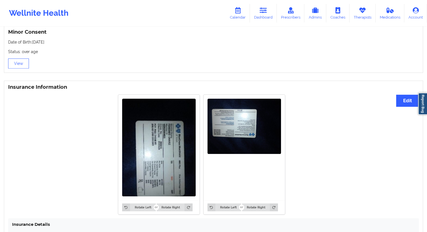
scroll to position [444, 0]
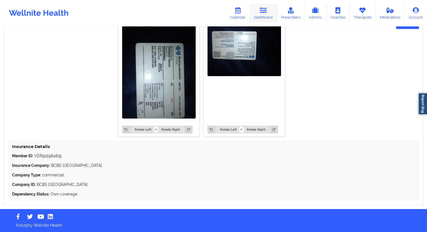
click at [264, 18] on link "Dashboard" at bounding box center [263, 13] width 27 height 19
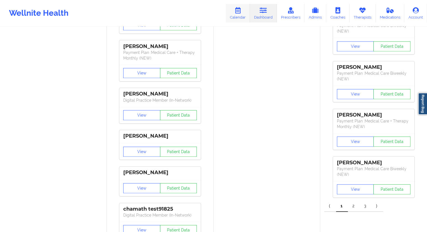
click at [239, 12] on icon at bounding box center [237, 10] width 7 height 6
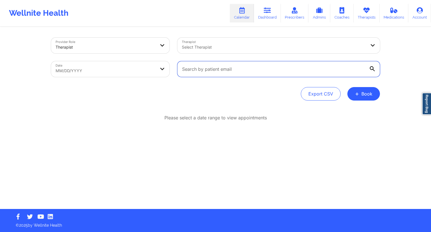
click at [241, 73] on input "text" at bounding box center [278, 69] width 203 height 16
paste input "chavezfritolay@gmail.com"
type input "chavezfritolay@gmail.com"
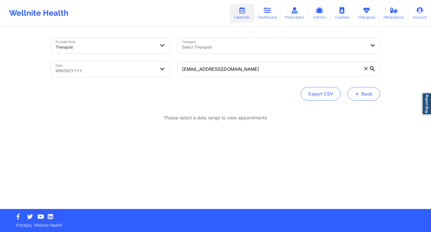
click at [352, 96] on button "+ Book" at bounding box center [364, 93] width 33 height 13
click at [394, 75] on div "Provider Role Therapist Therapist Select Therapist Date MM/DD/YYYY chavezfritol…" at bounding box center [215, 104] width 431 height 209
click at [88, 72] on body "Wellnite Health Calendar Dashboard Prescribers Admins Coaches Therapists Medica…" at bounding box center [215, 116] width 431 height 232
select select "2025-8"
select select "2025-9"
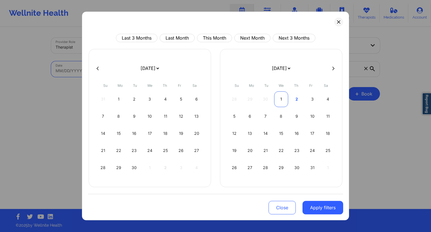
click at [283, 97] on div "1" at bounding box center [281, 99] width 14 height 16
select select "2025-9"
select select "2025-10"
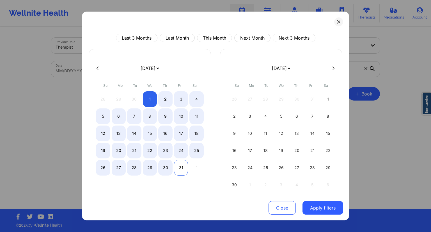
click at [180, 165] on div "31" at bounding box center [181, 168] width 14 height 16
select select "2025-9"
select select "2025-10"
click at [98, 68] on icon at bounding box center [98, 68] width 2 height 4
select select "2025-8"
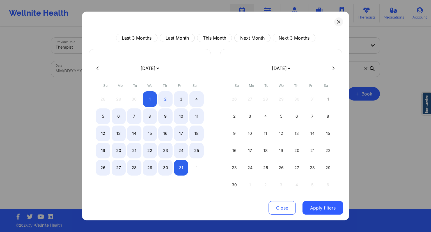
select select "2025-9"
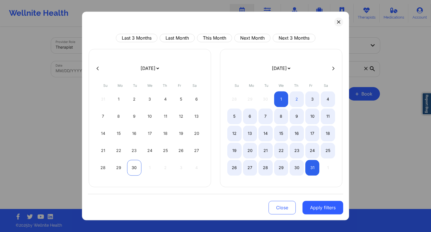
click at [137, 166] on div "30" at bounding box center [134, 168] width 14 height 16
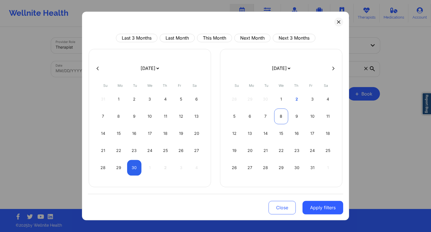
select select "2025-8"
select select "2025-9"
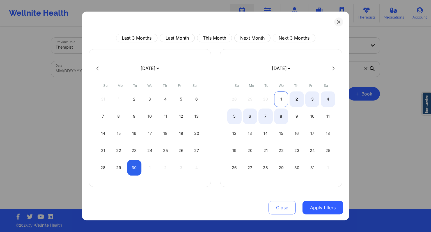
select select "2025-8"
select select "2025-9"
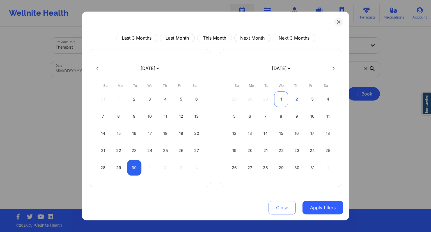
click at [279, 101] on div "1" at bounding box center [281, 99] width 14 height 16
select select "2025-8"
select select "2025-9"
click at [312, 205] on button "Apply filters" at bounding box center [323, 207] width 41 height 13
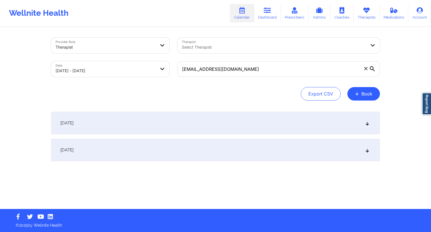
click at [158, 152] on div "October 1, 2025" at bounding box center [215, 150] width 329 height 22
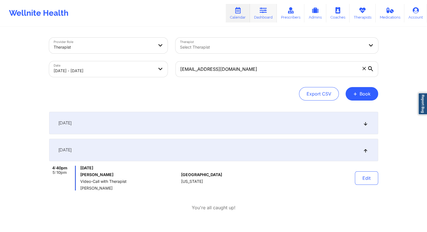
click at [265, 15] on link "Dashboard" at bounding box center [263, 13] width 27 height 19
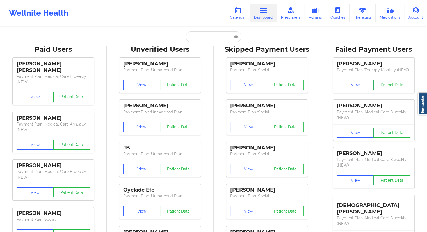
click at [193, 37] on input "text" at bounding box center [214, 36] width 56 height 11
paste input "chavezfritolay@gmail.com"
type input "chavezfritolay@gmail.com"
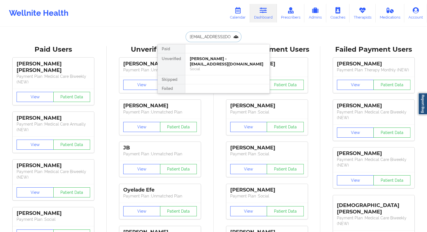
scroll to position [0, 3]
click at [207, 67] on div "Social" at bounding box center [227, 69] width 75 height 5
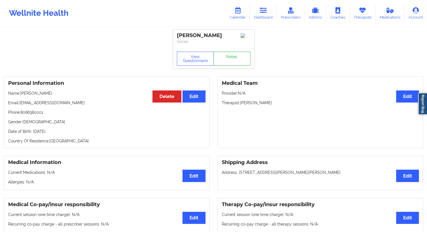
click at [238, 61] on link "Notes" at bounding box center [231, 59] width 37 height 14
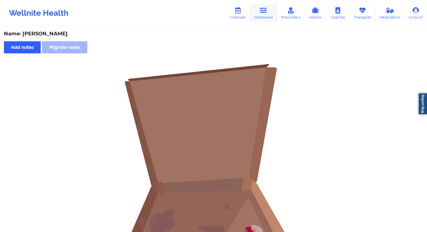
click at [262, 15] on link "Dashboard" at bounding box center [263, 13] width 27 height 19
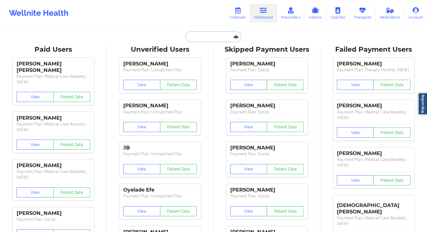
click at [220, 31] on input "text" at bounding box center [214, 36] width 56 height 11
click at [235, 18] on link "Calendar" at bounding box center [238, 13] width 24 height 19
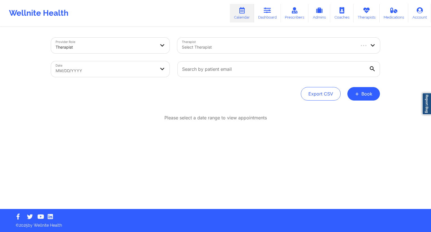
click at [205, 43] on div "Select Therapist" at bounding box center [266, 46] width 178 height 16
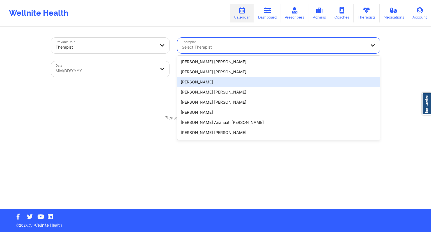
click at [158, 110] on div "Provider Role Therapist Therapist 20 results available. Use Up and Down to choo…" at bounding box center [215, 118] width 337 height 181
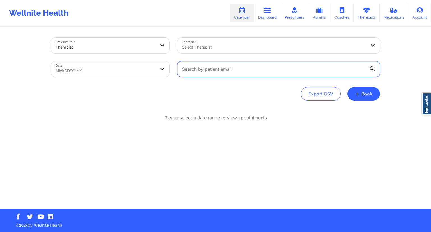
click at [195, 70] on input "text" at bounding box center [278, 69] width 203 height 16
paste input "chavezfritolay@gmail.com"
type input "chavezfritolay@gmail.com"
click at [265, 16] on link "Dashboard" at bounding box center [267, 13] width 27 height 19
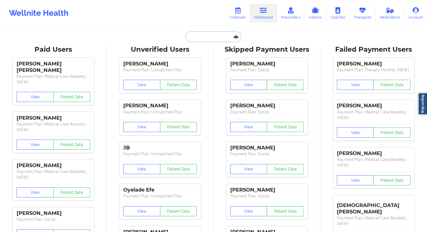
click at [193, 38] on input "text" at bounding box center [214, 36] width 56 height 11
paste input "chavezfritolay@gmail.com"
type input "chavezfritolay@gmail.com"
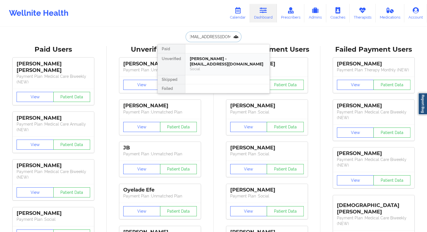
click at [195, 58] on div "Fernando Chavez - chavezfritolay@gmail.com" at bounding box center [227, 61] width 75 height 10
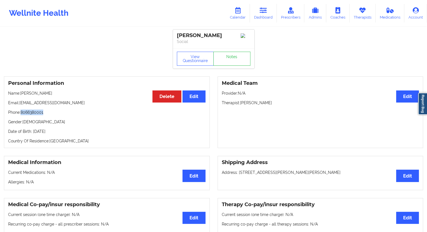
drag, startPoint x: 48, startPoint y: 115, endPoint x: 21, endPoint y: 115, distance: 26.7
click at [21, 115] on p "Phone: 8066380001" at bounding box center [106, 112] width 197 height 6
copy p "8066380001"
drag, startPoint x: 79, startPoint y: 104, endPoint x: 19, endPoint y: 102, distance: 60.1
click at [19, 102] on p "Email: chavezfritolay@gmail.com" at bounding box center [106, 103] width 197 height 6
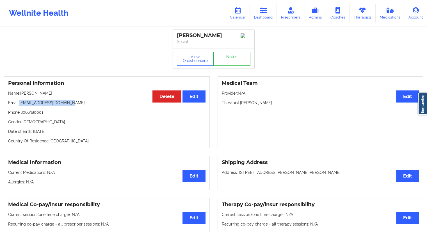
copy p "chavezfritolay@gmail.com"
click at [264, 16] on link "Dashboard" at bounding box center [263, 13] width 27 height 19
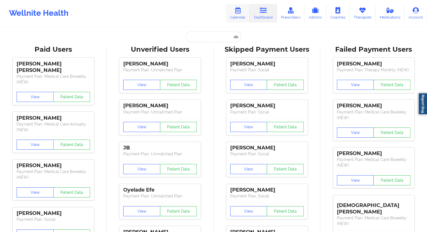
click at [239, 16] on link "Calendar" at bounding box center [238, 13] width 24 height 19
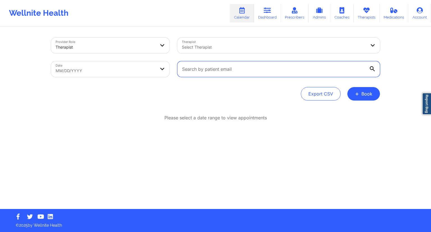
click at [190, 71] on input "text" at bounding box center [278, 69] width 203 height 16
click at [140, 72] on body "Wellnite Health Calendar Dashboard Prescribers Admins Coaches Therapists Medica…" at bounding box center [215, 116] width 431 height 232
select select "2025-8"
select select "2025-9"
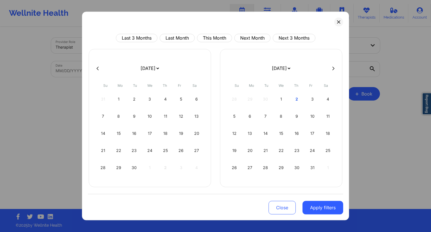
drag, startPoint x: 136, startPoint y: 166, endPoint x: 179, endPoint y: 142, distance: 49.5
click at [135, 166] on div "30" at bounding box center [134, 168] width 14 height 16
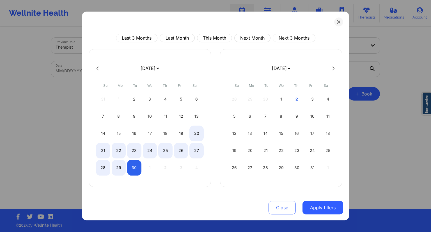
select select "2025-8"
select select "2025-9"
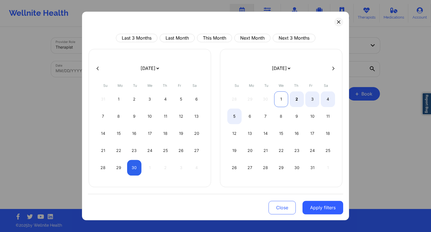
select select "2025-8"
select select "2025-9"
drag, startPoint x: 280, startPoint y: 97, endPoint x: 284, endPoint y: 108, distance: 11.4
click at [280, 98] on div "1" at bounding box center [281, 99] width 14 height 16
select select "2025-8"
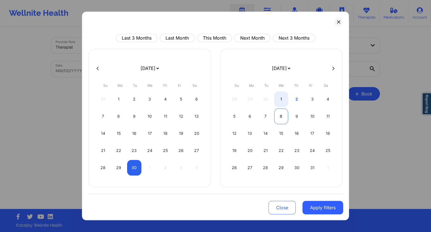
select select "2025-9"
click at [316, 211] on button "Apply filters" at bounding box center [323, 207] width 41 height 13
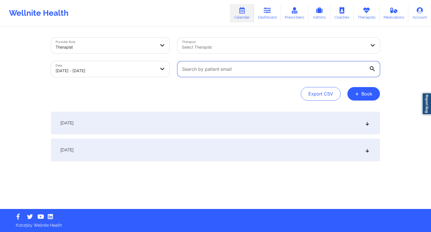
click at [238, 74] on input "text" at bounding box center [278, 69] width 203 height 16
paste input "chavezfritolay@gmail.com"
type input "chavezfritolay@gmail.com"
click at [115, 159] on div "October 1, 2025" at bounding box center [215, 150] width 329 height 22
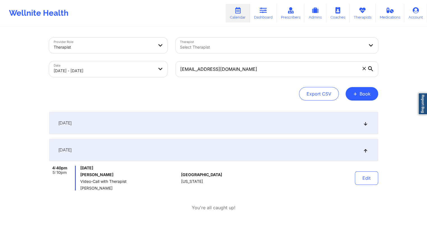
drag, startPoint x: 118, startPoint y: 177, endPoint x: 79, endPoint y: 175, distance: 38.5
click at [79, 175] on div "4:40pm 5:10pm Wednesday, October 1, 2025 Fernando Chavez Video-Call with Therap…" at bounding box center [114, 178] width 130 height 25
copy h6 "Fernando Chavez"
